Goal: Check status: Check status

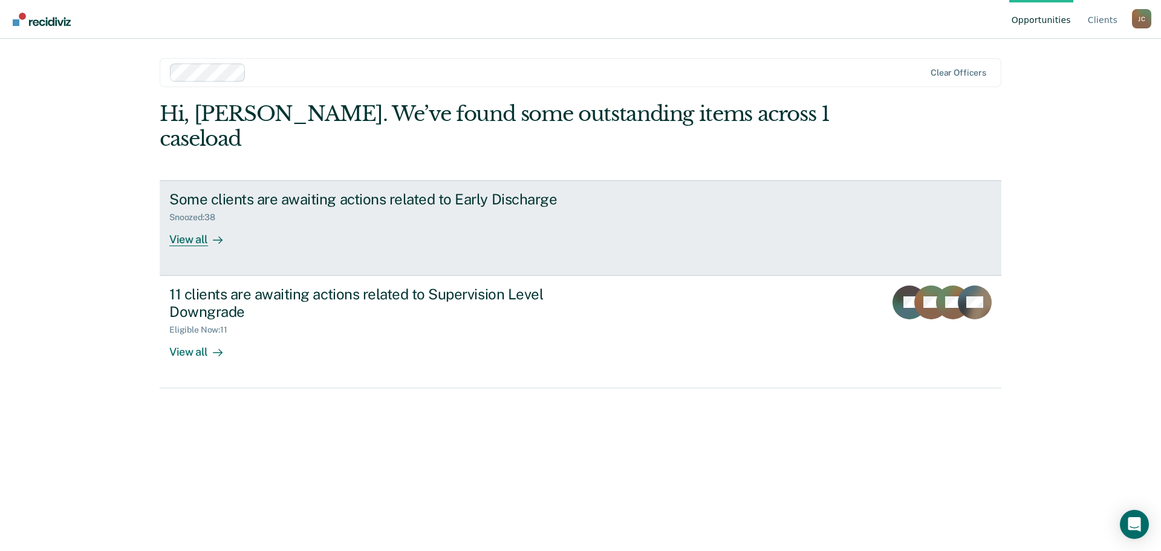
click at [187, 222] on div "View all" at bounding box center [203, 234] width 68 height 24
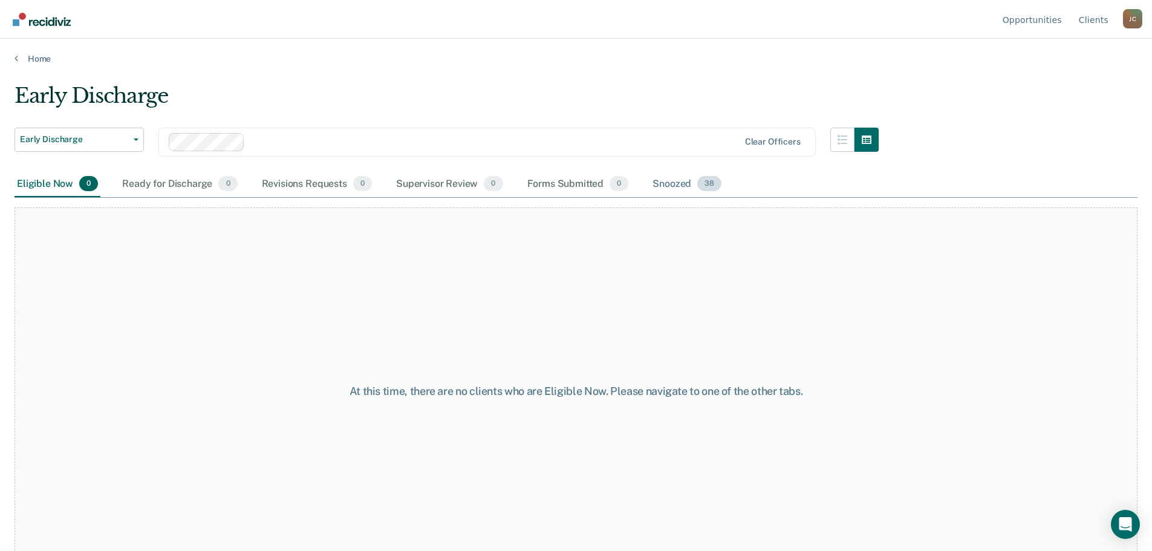
click at [678, 184] on div "Snoozed 38" at bounding box center [687, 184] width 74 height 27
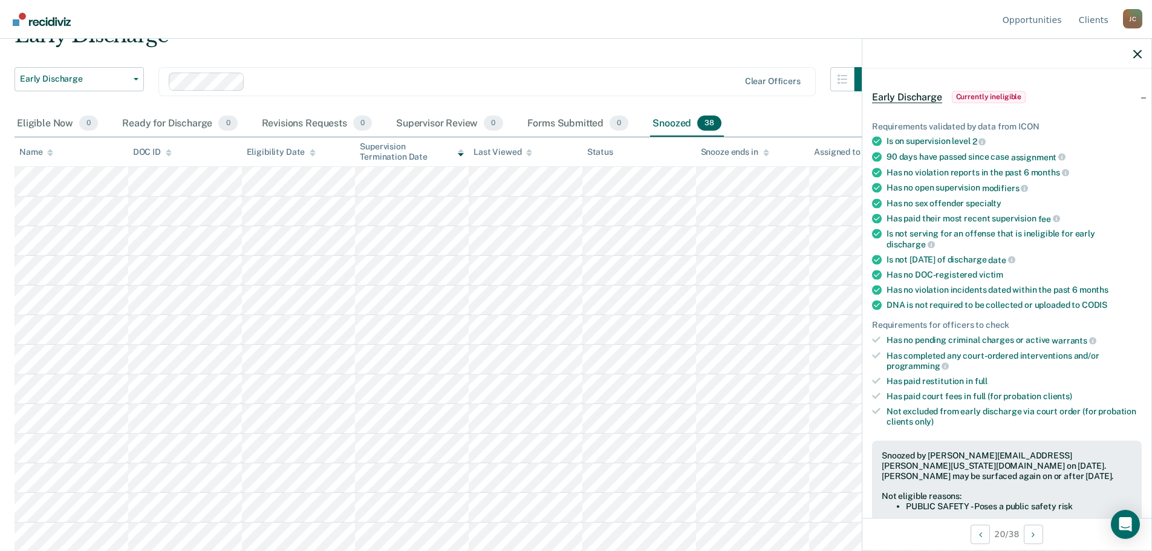
scroll to position [121, 0]
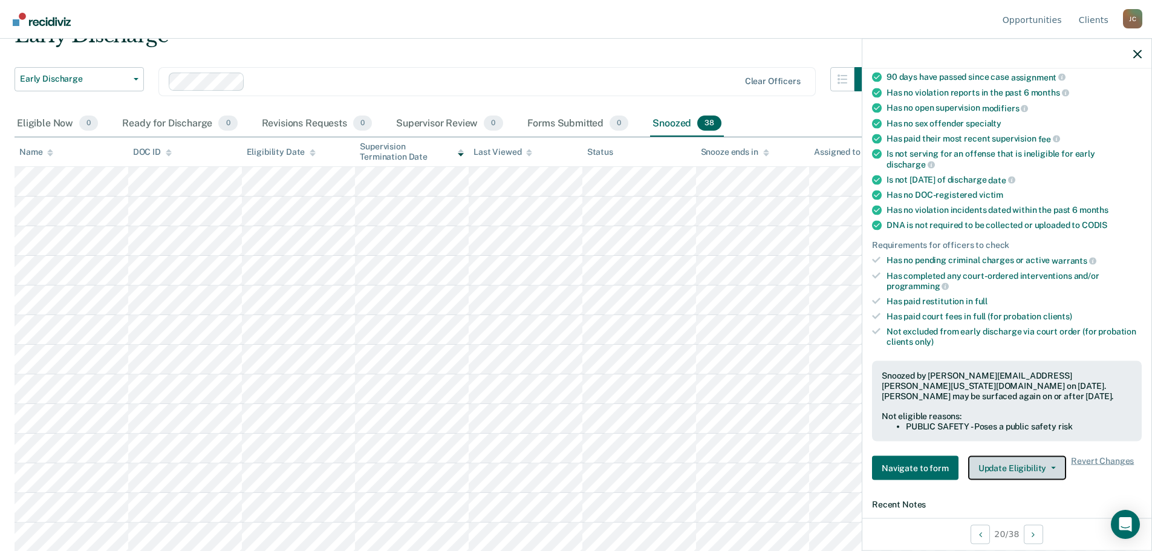
click at [1022, 464] on button "Update Eligibility" at bounding box center [1017, 468] width 98 height 24
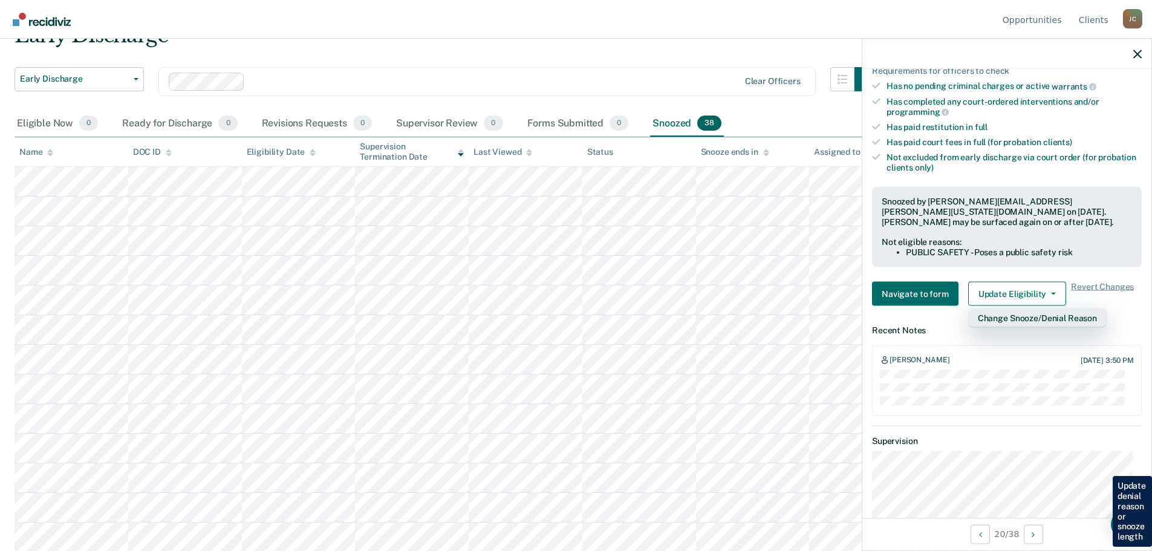
scroll to position [302, 0]
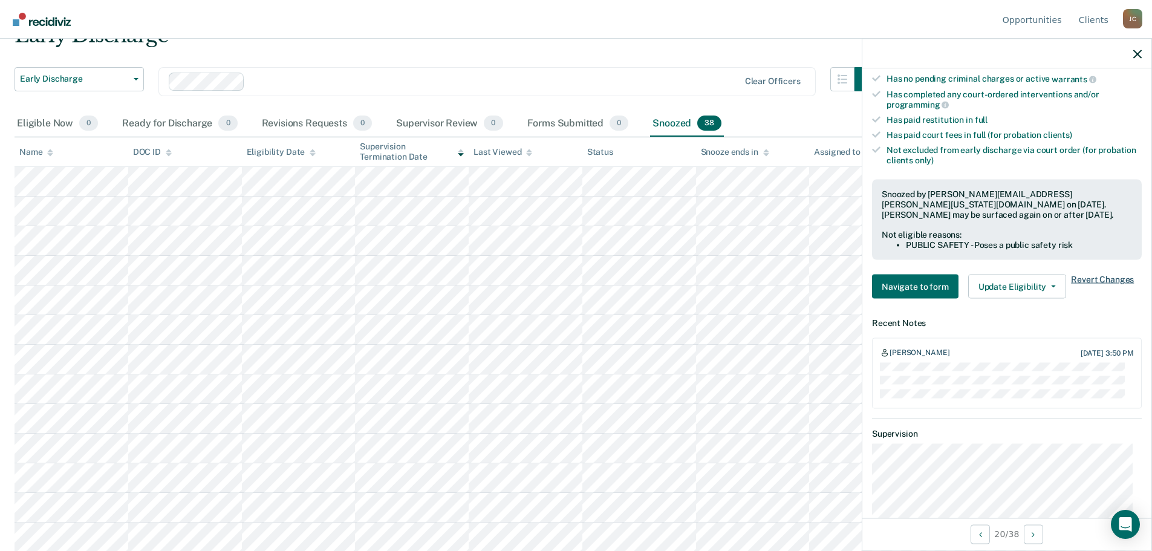
click at [1101, 280] on span "Revert Changes" at bounding box center [1102, 286] width 63 height 24
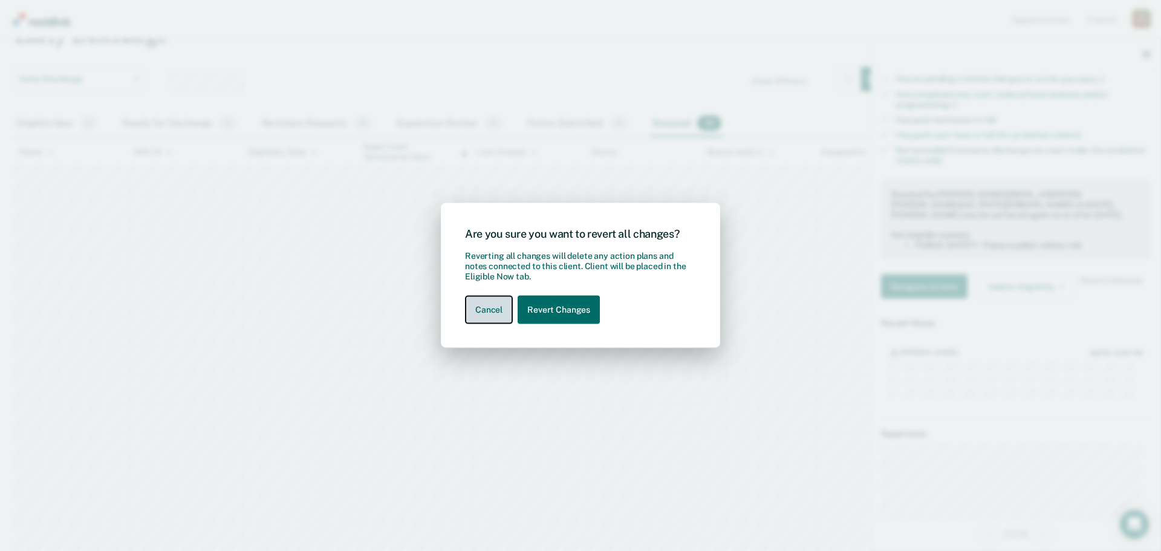
click at [481, 316] on button "Cancel" at bounding box center [489, 310] width 48 height 28
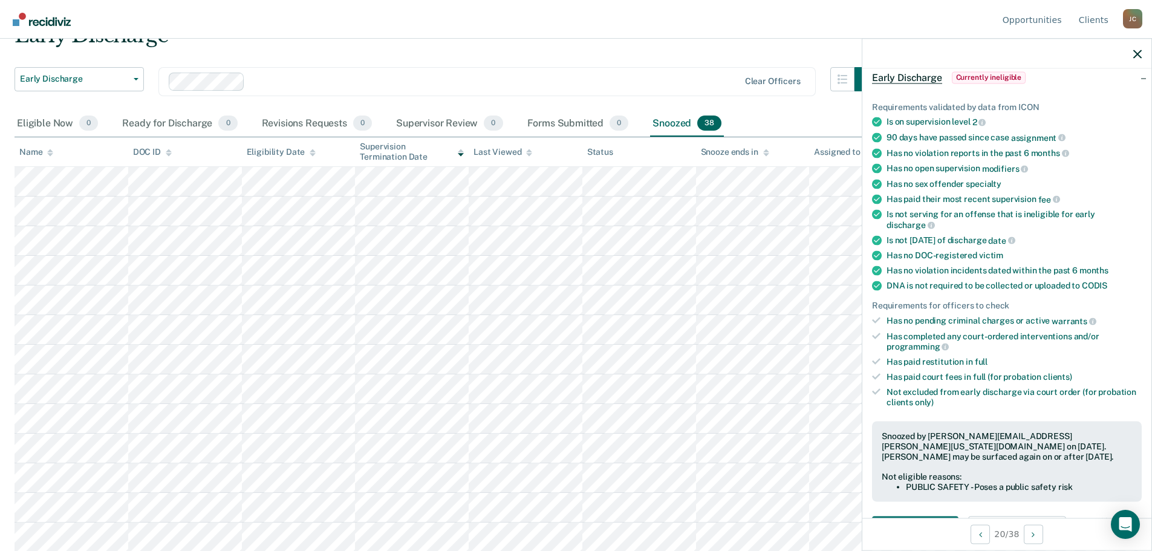
scroll to position [0, 0]
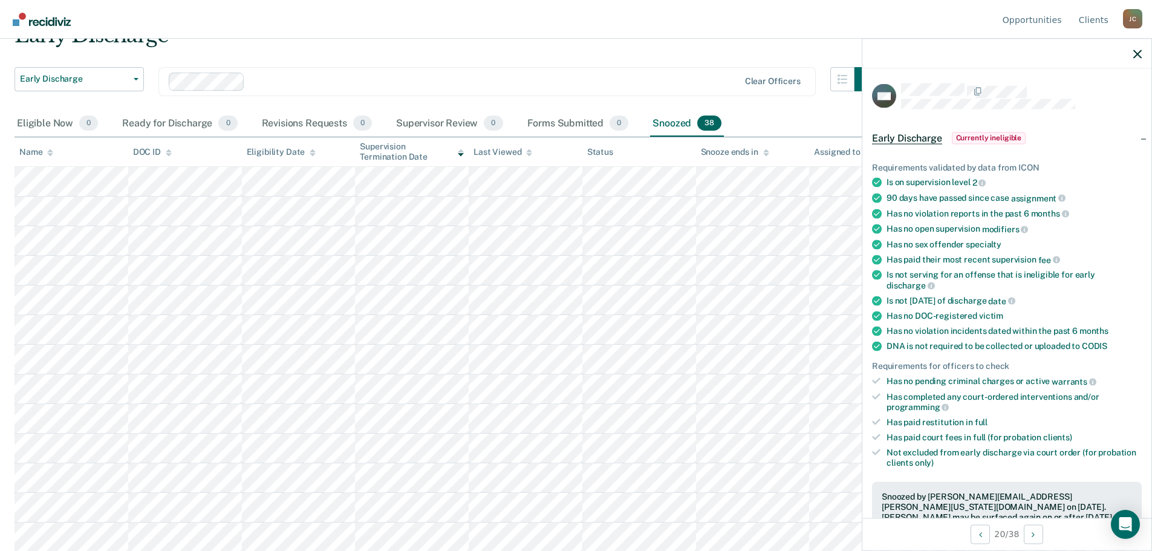
click at [987, 137] on span "Currently ineligible" at bounding box center [989, 138] width 74 height 12
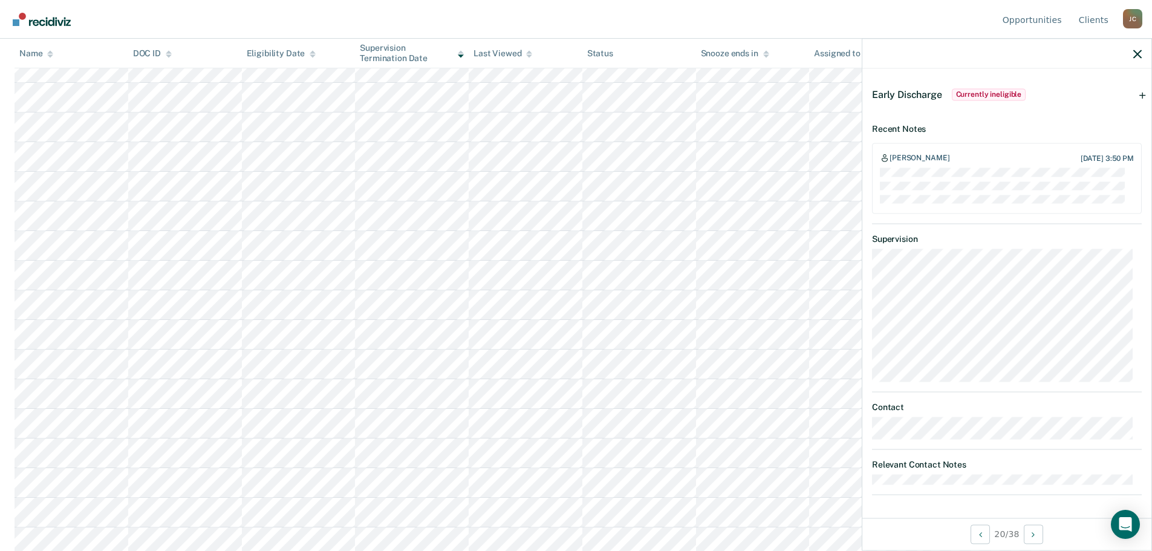
scroll to position [363, 0]
click at [1135, 54] on icon "button" at bounding box center [1137, 54] width 8 height 8
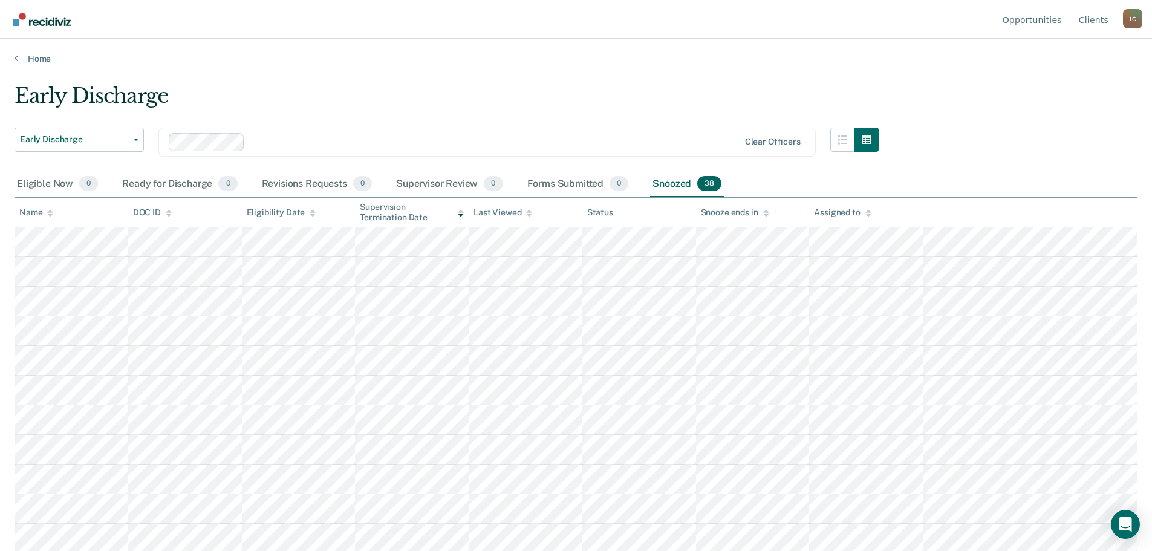
scroll to position [60, 0]
